Goal: Task Accomplishment & Management: Manage account settings

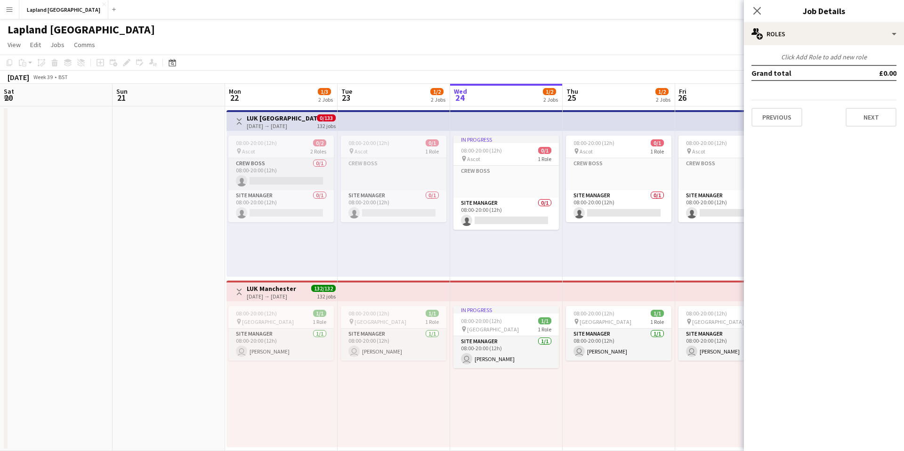
scroll to position [0, 225]
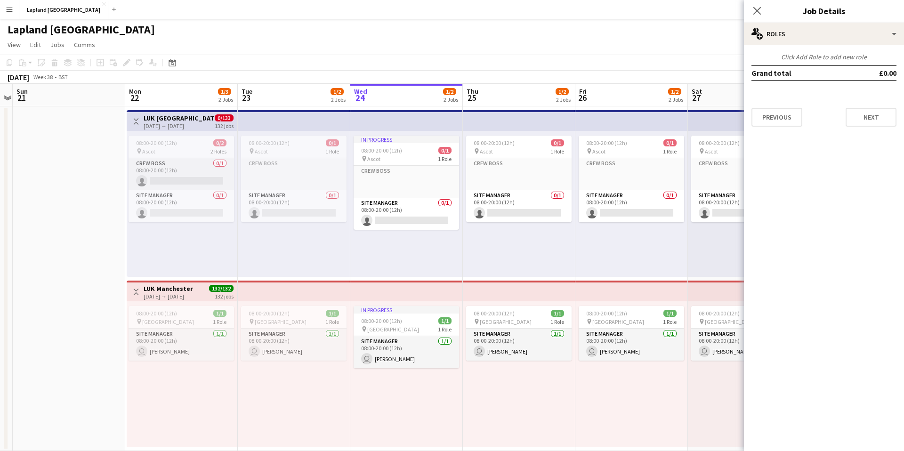
drag, startPoint x: 56, startPoint y: 237, endPoint x: 60, endPoint y: 257, distance: 20.2
click at [60, 257] on app-calendar-viewport "Thu 18 Fri 19 Sat 20 Sun 21 Mon 22 1/3 2 Jobs Tue 23 1/2 2 Jobs Wed 24 1/2 2 Jo…" at bounding box center [452, 267] width 904 height 367
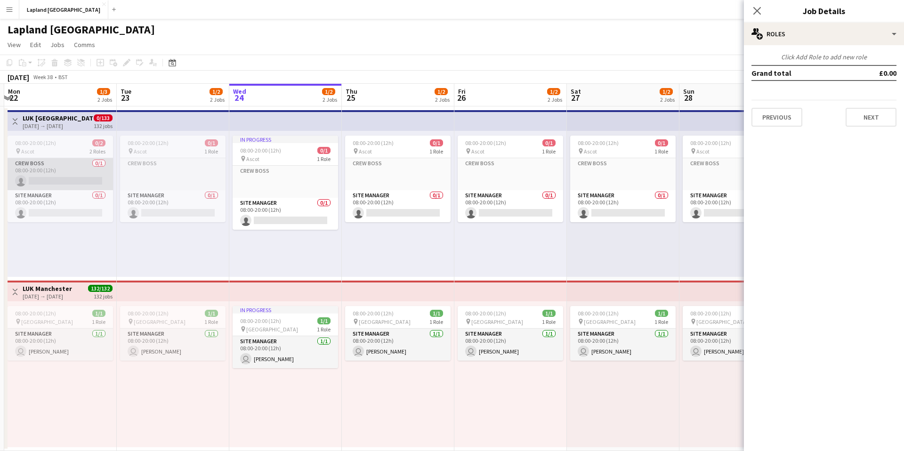
click at [44, 170] on app-card-role "Crew Boss 0/1 08:00-20:00 (12h) single-neutral-actions" at bounding box center [61, 174] width 106 height 32
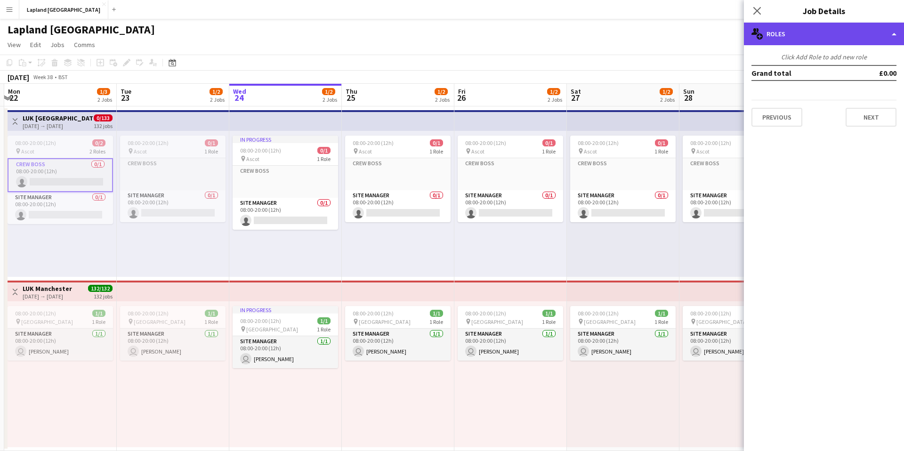
click at [888, 41] on div "multiple-users-add Roles" at bounding box center [824, 34] width 160 height 23
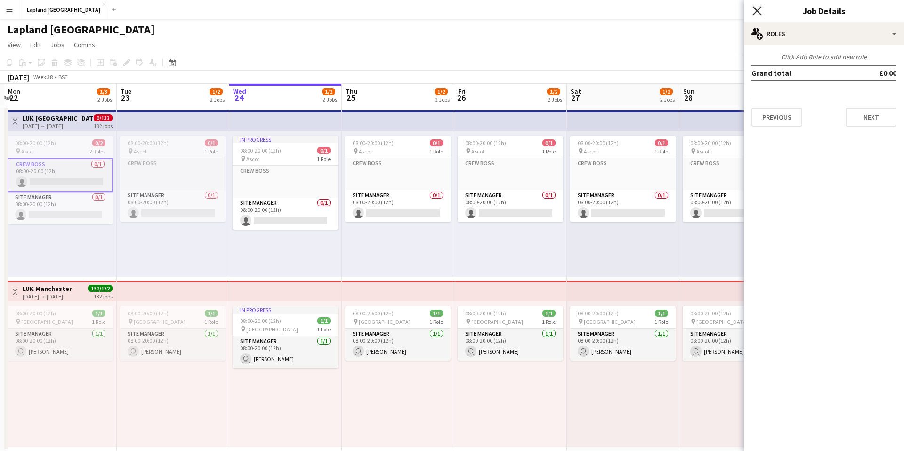
click at [756, 10] on icon at bounding box center [757, 10] width 9 height 9
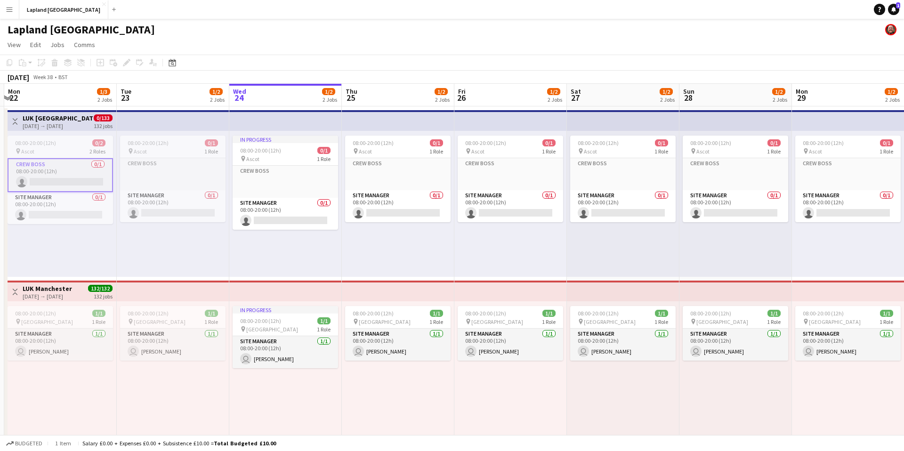
click at [46, 170] on app-card-role "Crew Boss 0/1 08:00-20:00 (12h) single-neutral-actions" at bounding box center [61, 175] width 106 height 34
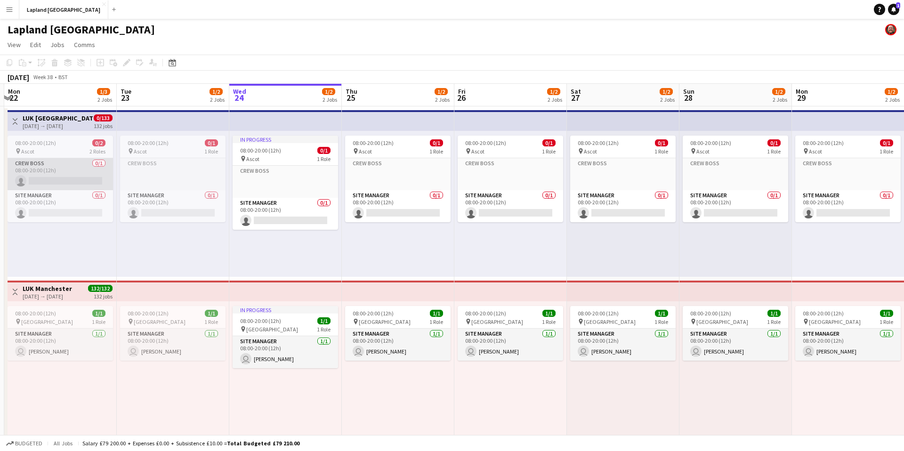
click at [46, 170] on app-card-role "Crew Boss 0/1 08:00-20:00 (12h) single-neutral-actions" at bounding box center [61, 174] width 106 height 32
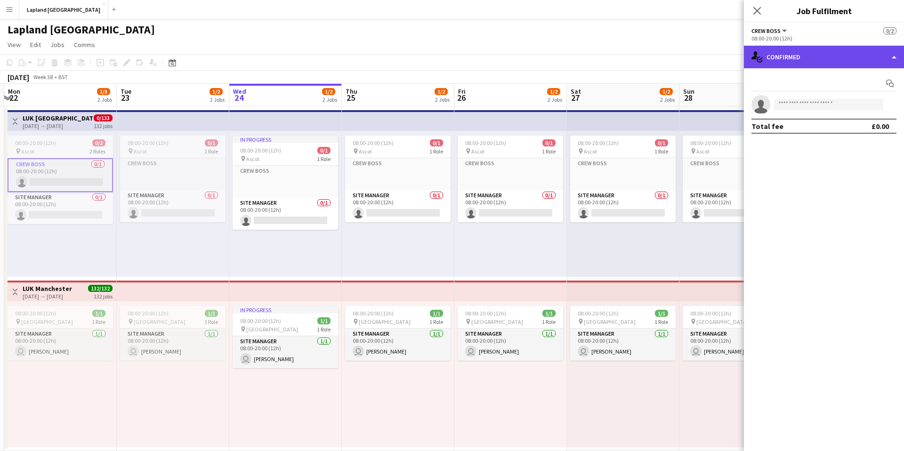
click at [891, 57] on div "single-neutral-actions-check-2 Confirmed" at bounding box center [824, 57] width 160 height 23
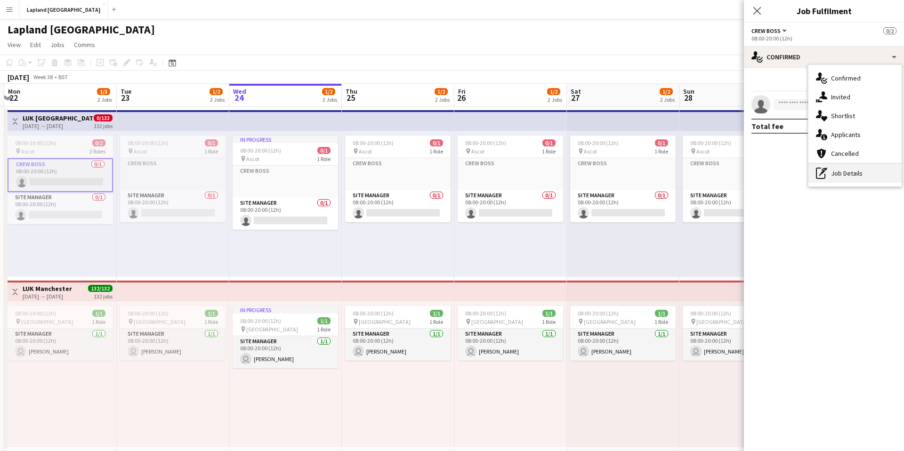
click at [839, 175] on div "pen-write Job Details" at bounding box center [855, 173] width 93 height 19
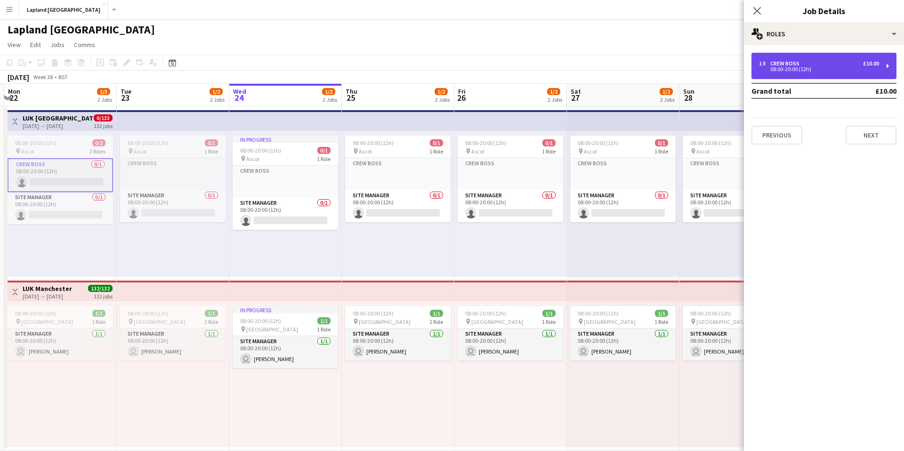
click at [884, 70] on div "1 x Crew Boss £10.00 08:00-20:00 (12h)" at bounding box center [824, 66] width 145 height 26
